Goal: Task Accomplishment & Management: Complete application form

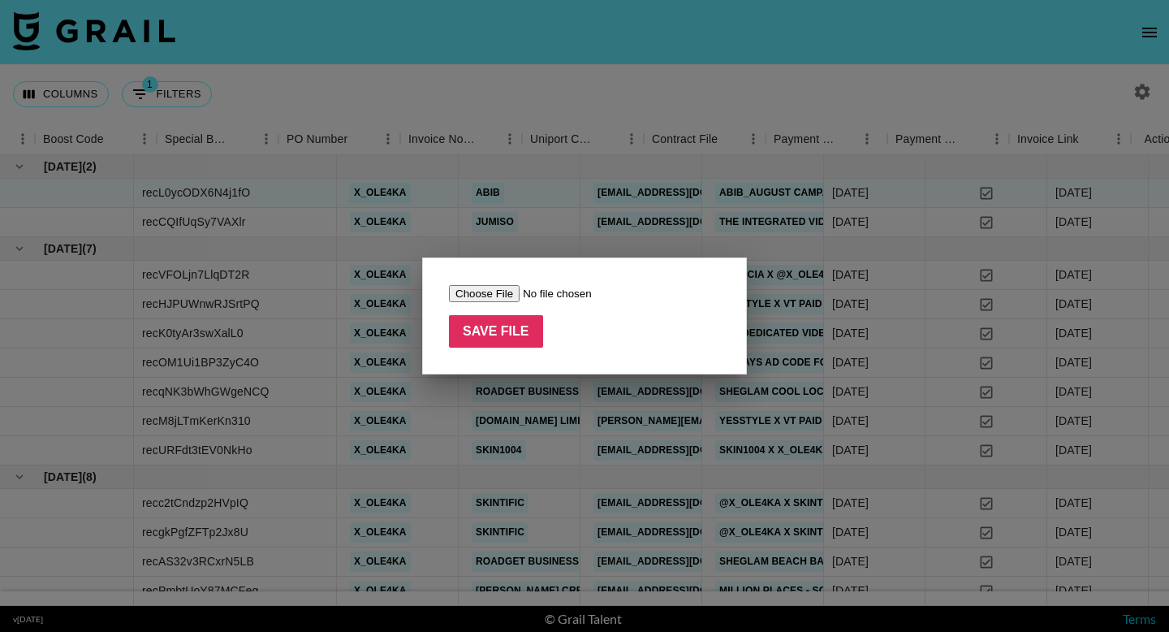
click at [522, 230] on div at bounding box center [584, 316] width 1169 height 632
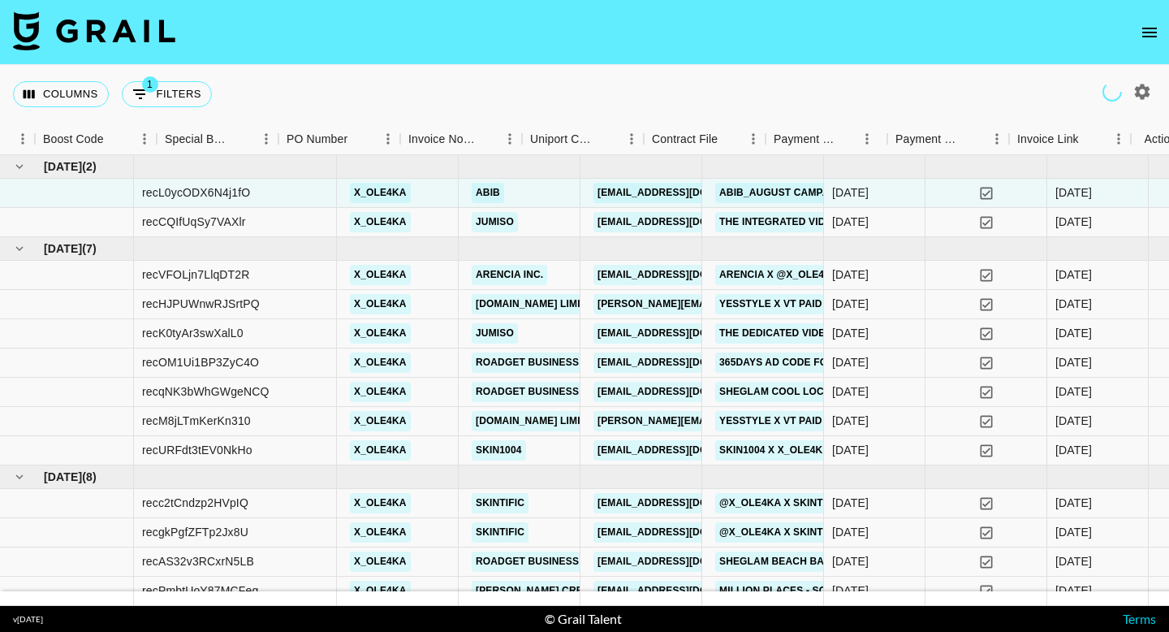
click at [1146, 19] on button "open drawer" at bounding box center [1149, 32] width 32 height 32
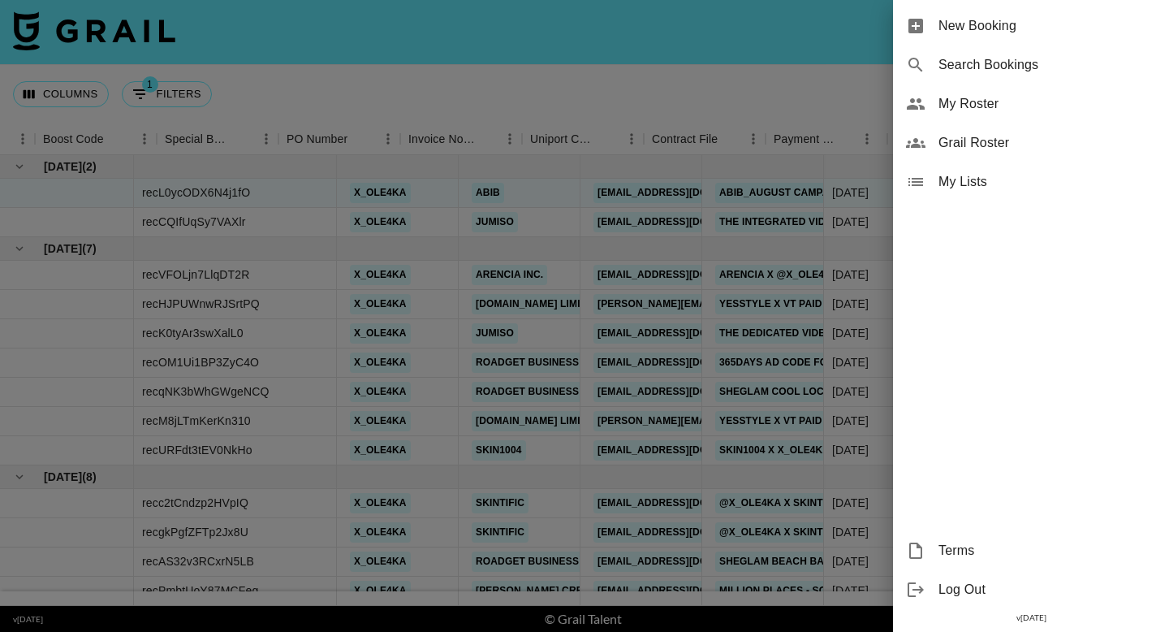
scroll to position [0, 1682]
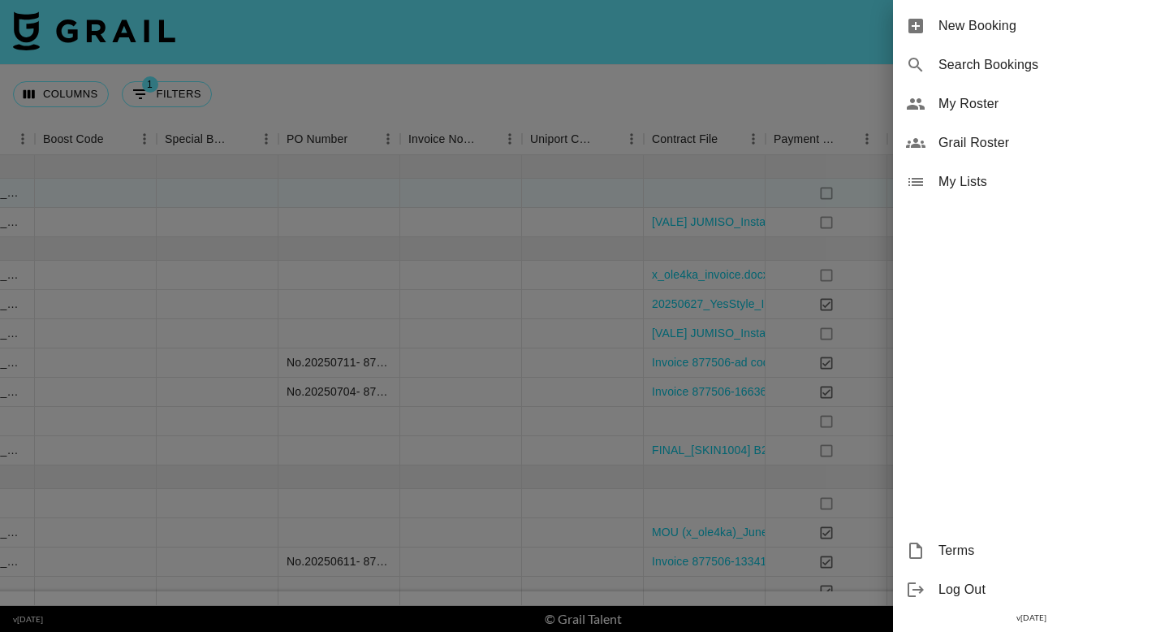
click at [978, 22] on span "New Booking" at bounding box center [1048, 25] width 218 height 19
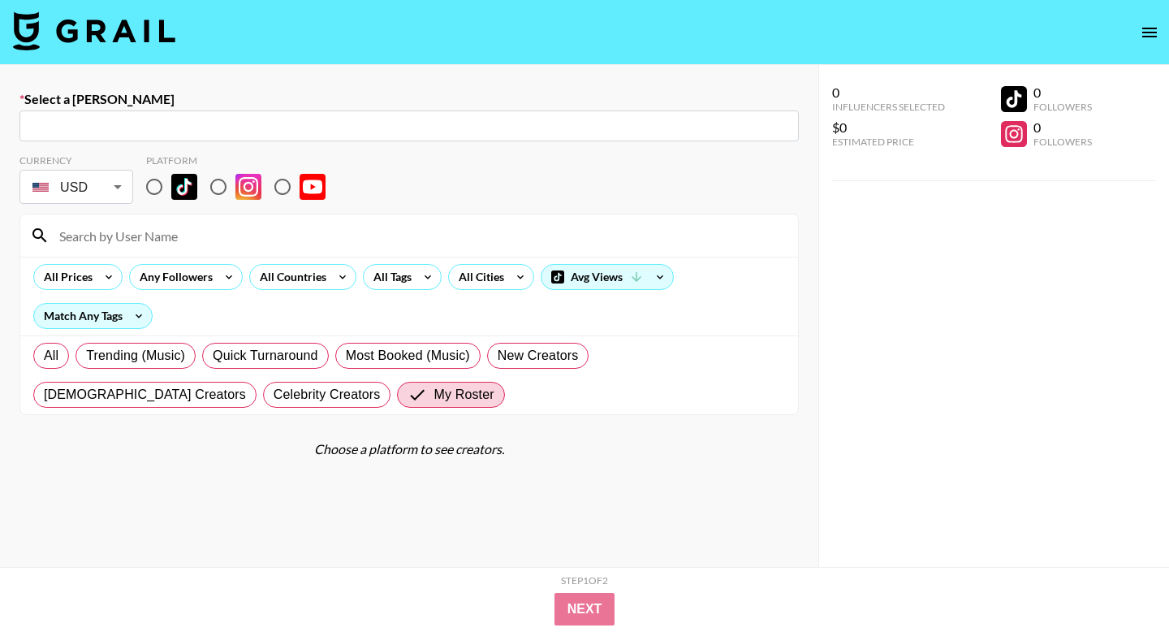
click at [403, 119] on input "text" at bounding box center [409, 126] width 760 height 19
click at [191, 129] on input "text" at bounding box center [409, 126] width 760 height 19
paste input "[PERSON_NAME][EMAIL_ADDRESS][DOMAIN_NAME]"
type input "[PERSON_NAME][EMAIL_ADDRESS][DOMAIN_NAME]"
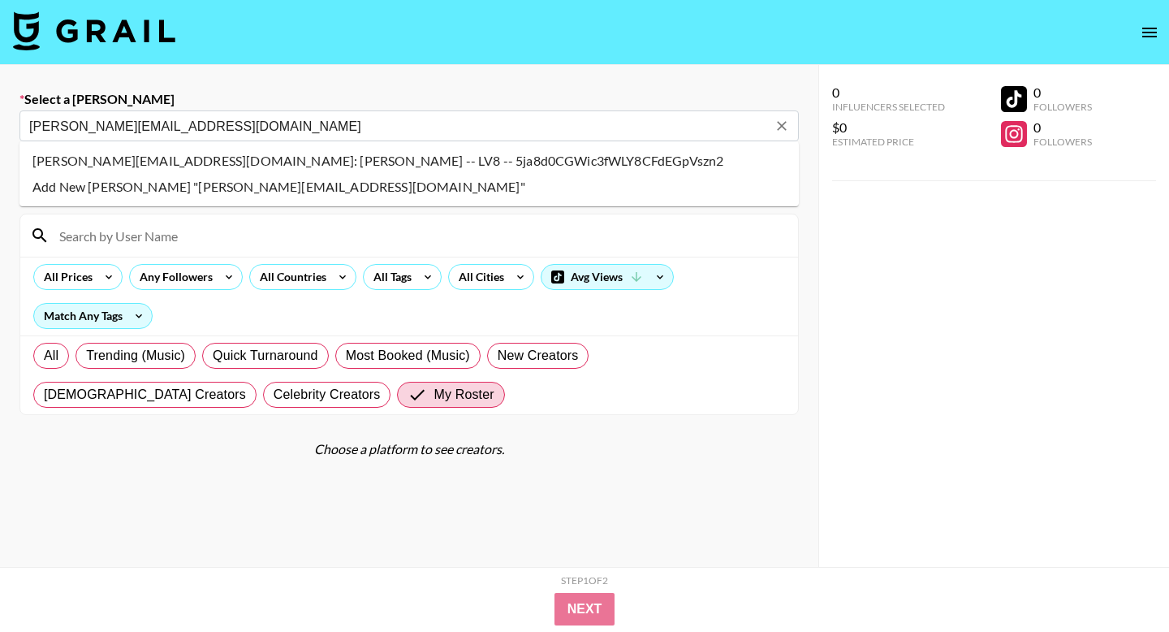
click at [399, 169] on li "[PERSON_NAME][EMAIL_ADDRESS][DOMAIN_NAME]: [PERSON_NAME] -- LV8 -- 5ja8d0CGWic3…" at bounding box center [408, 161] width 779 height 26
select select "Song"
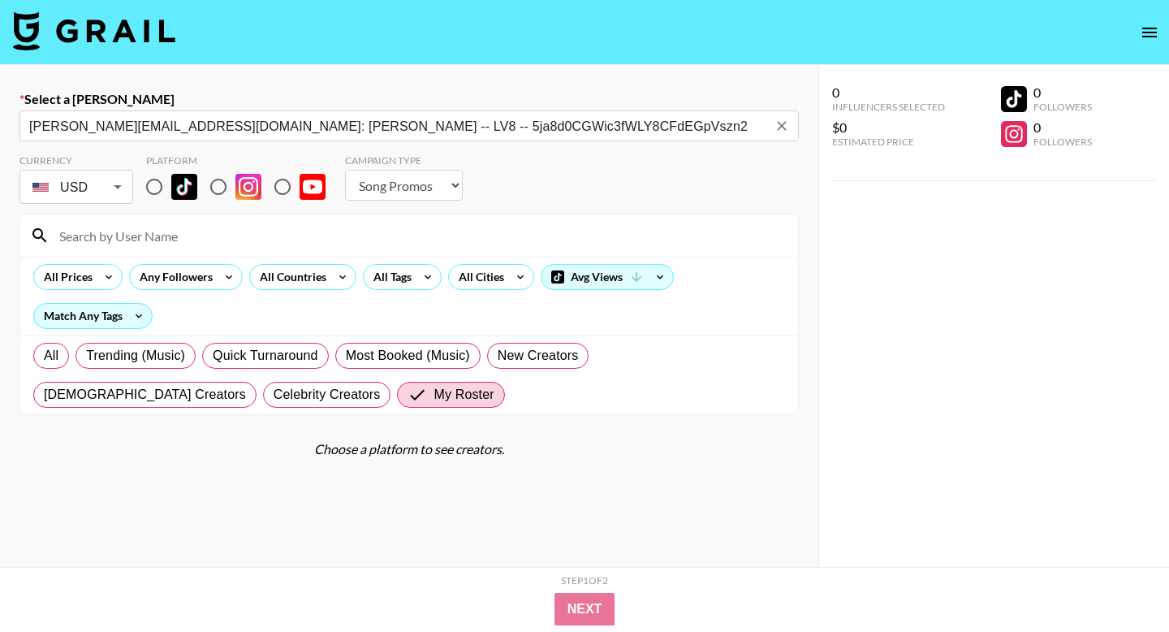
type input "[PERSON_NAME][EMAIL_ADDRESS][DOMAIN_NAME]: [PERSON_NAME] -- LV8 -- 5ja8d0CGWic3…"
